Goal: Transaction & Acquisition: Obtain resource

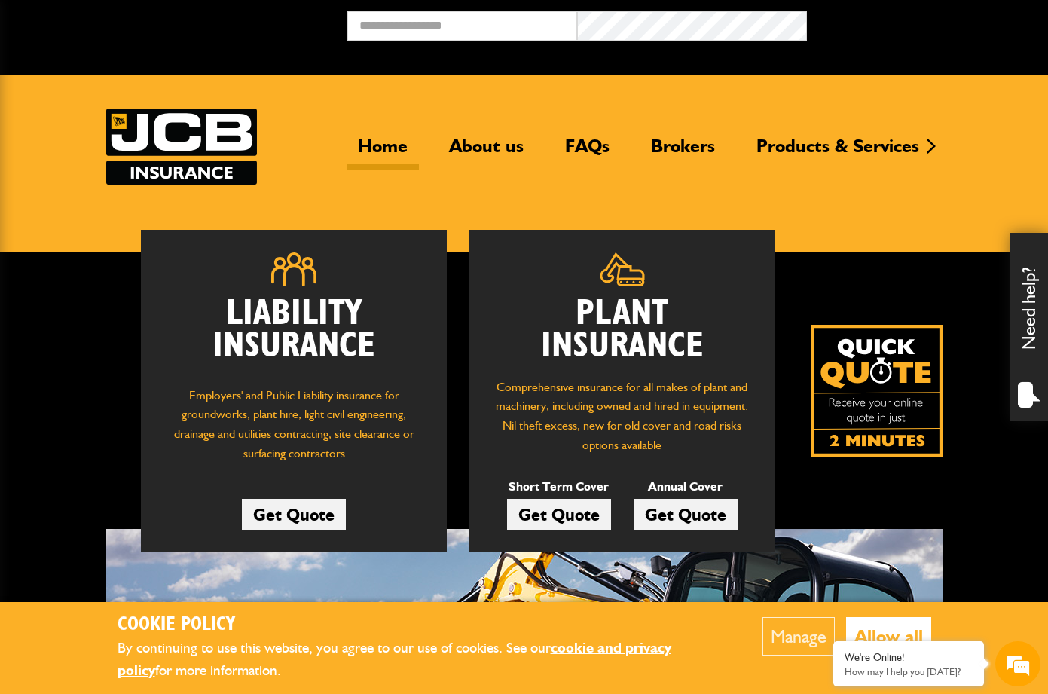
click at [598, 514] on link "Get Quote" at bounding box center [559, 515] width 104 height 32
click at [611, 512] on link "Get Quote" at bounding box center [559, 515] width 104 height 32
